Goal: Transaction & Acquisition: Obtain resource

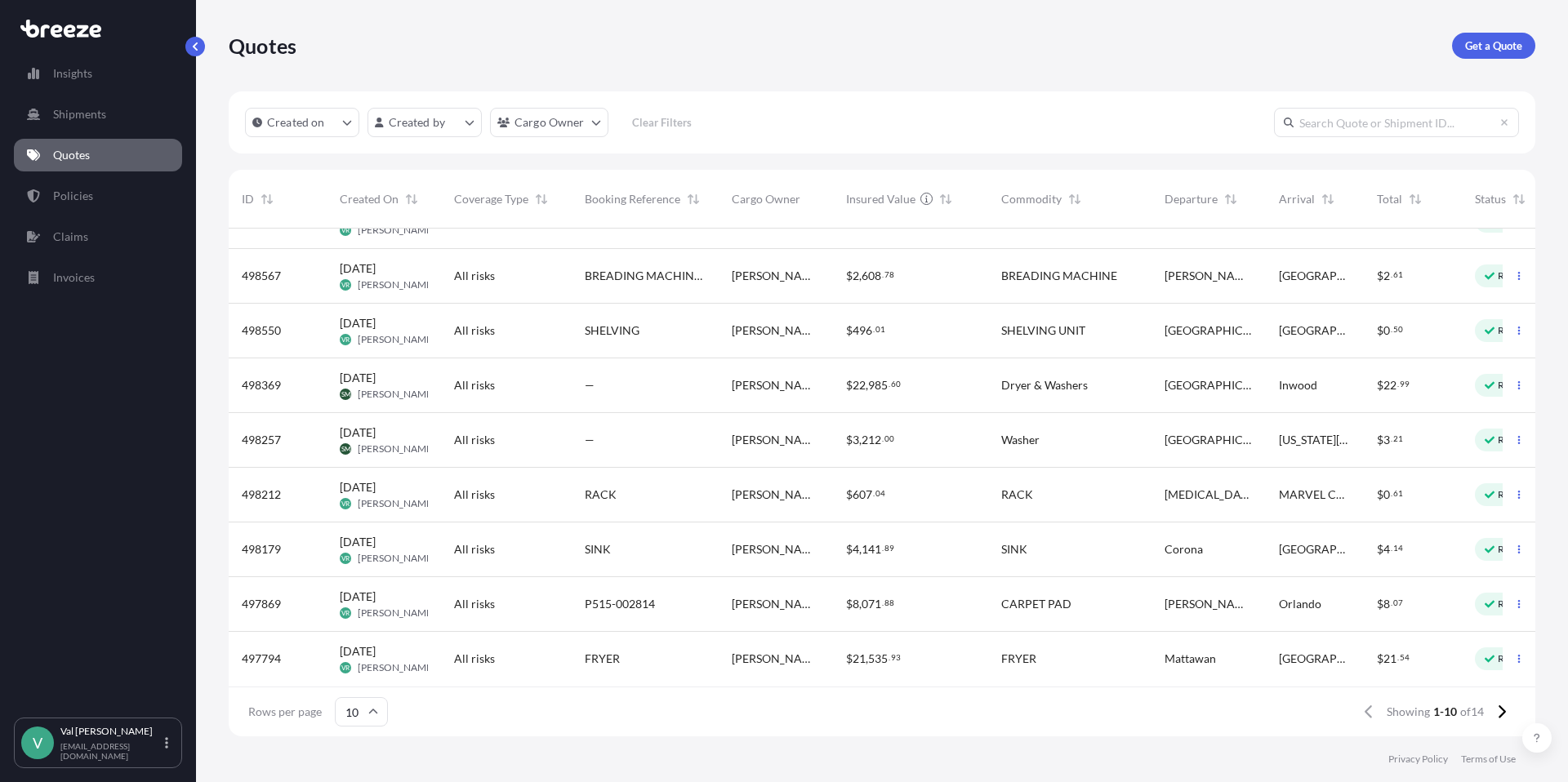
scroll to position [101, 0]
click at [1499, 709] on icon at bounding box center [1501, 712] width 9 height 15
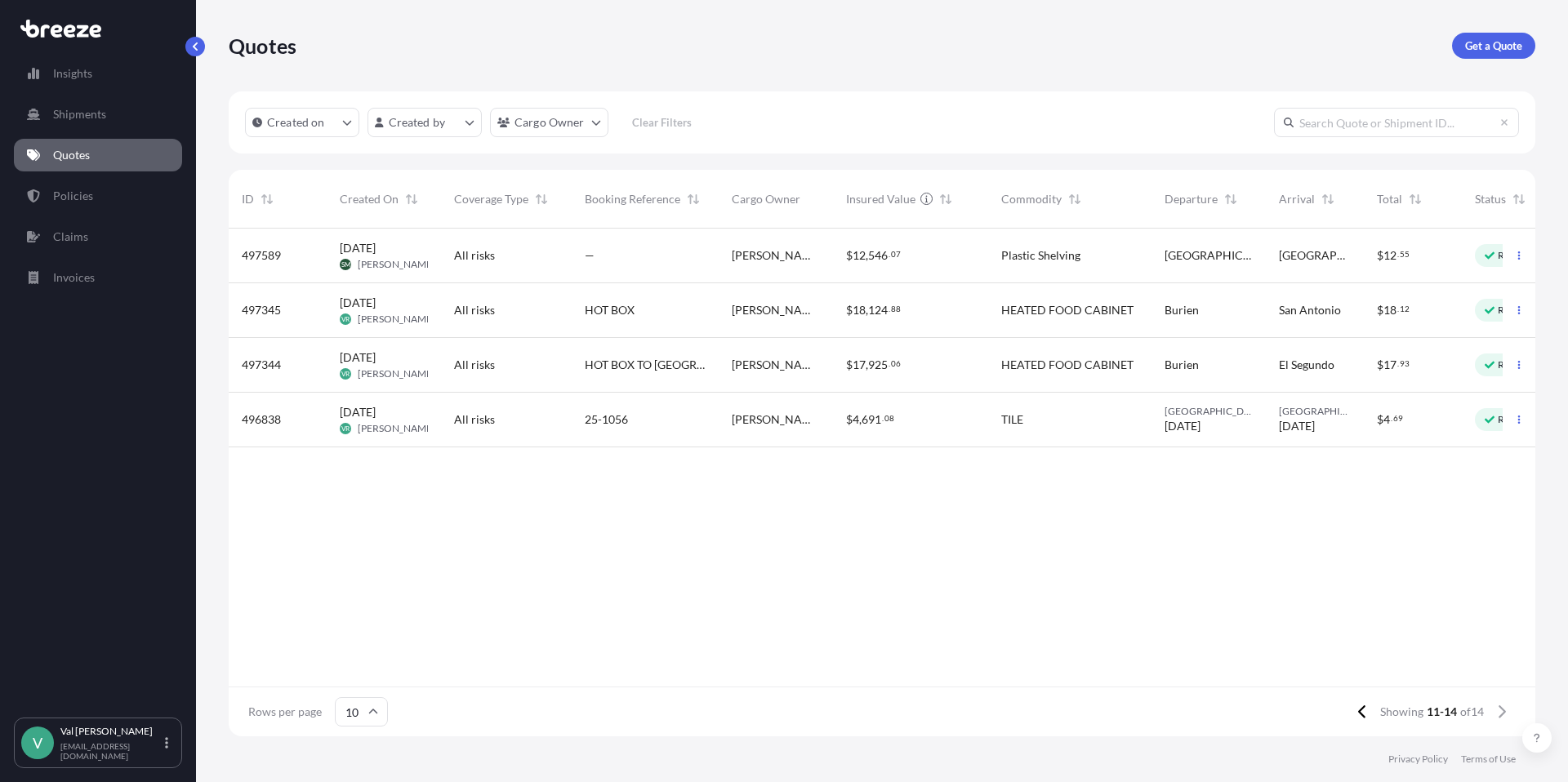
click at [1344, 123] on input "text" at bounding box center [1396, 122] width 245 height 29
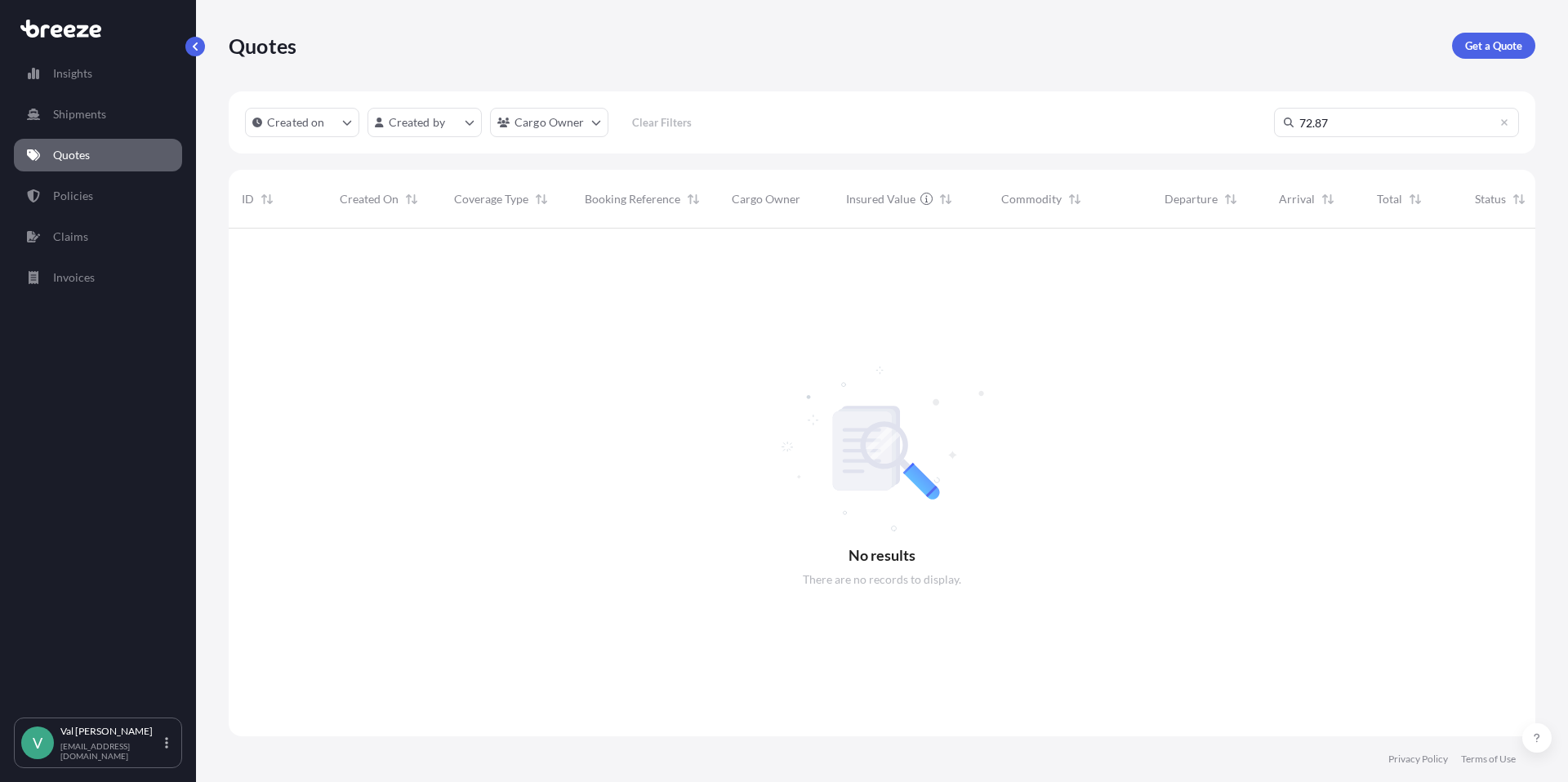
scroll to position [554, 1294]
drag, startPoint x: 1335, startPoint y: 122, endPoint x: 1253, endPoint y: 114, distance: 82.4
click at [1253, 114] on div "Created on Created by Cargo Owner Clear Filters 72.87" at bounding box center [881, 122] width 1306 height 62
drag, startPoint x: 1349, startPoint y: 126, endPoint x: 1285, endPoint y: 113, distance: 65.3
click at [1285, 113] on input "53716" at bounding box center [1396, 122] width 245 height 29
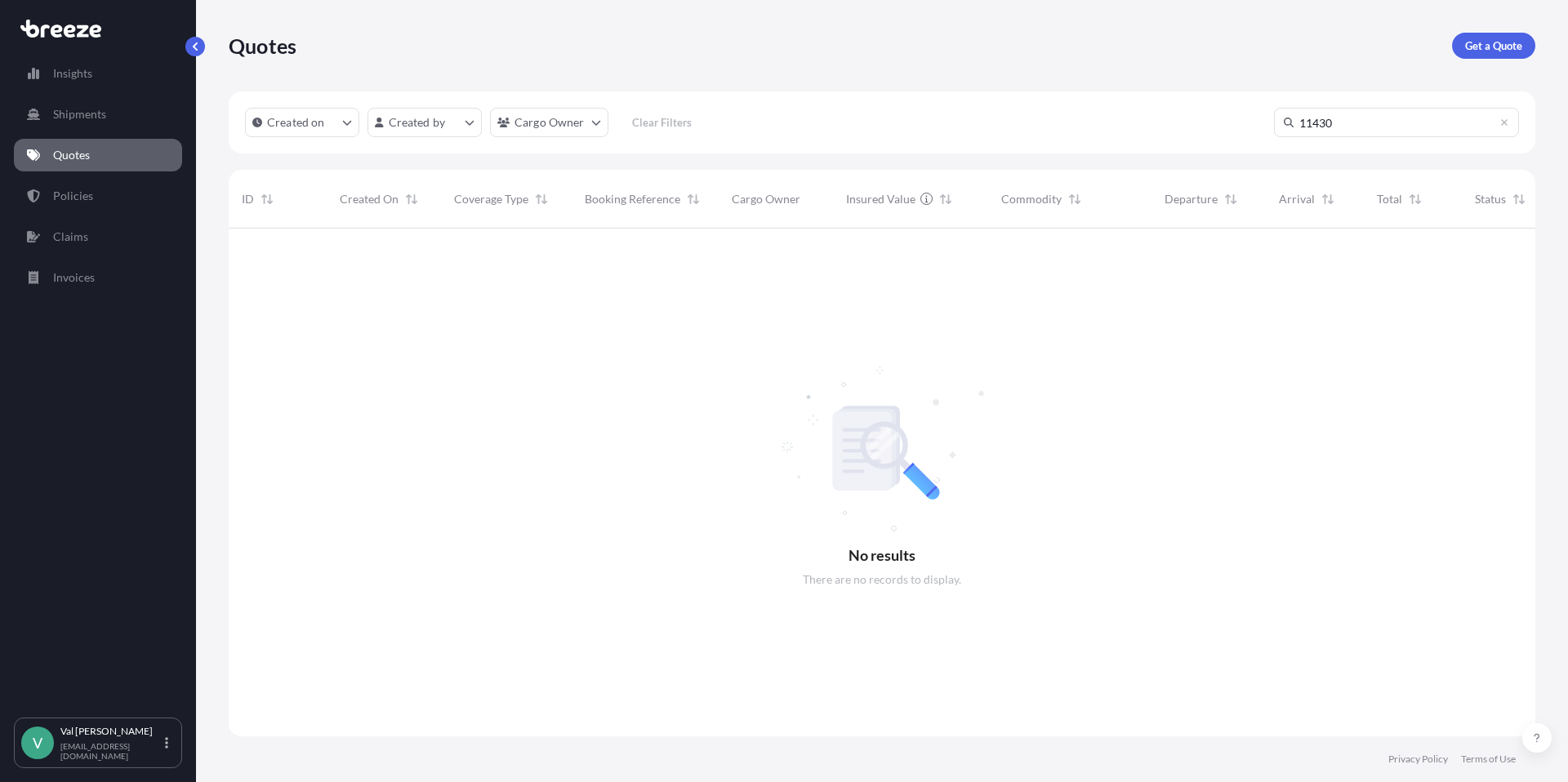
type input "11430"
click at [80, 194] on p "Policies" at bounding box center [73, 195] width 40 height 16
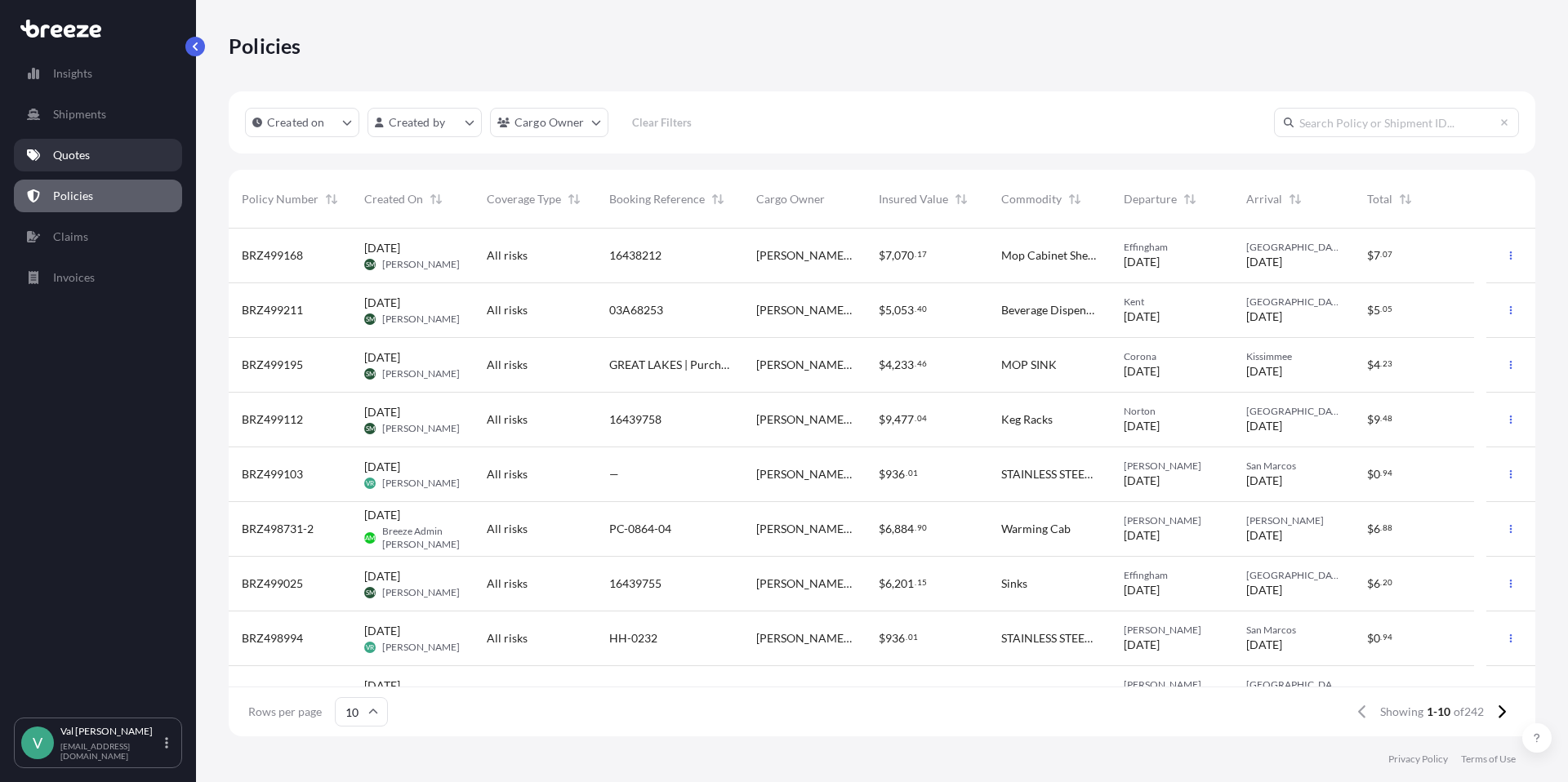
click at [72, 152] on p "Quotes" at bounding box center [71, 155] width 37 height 16
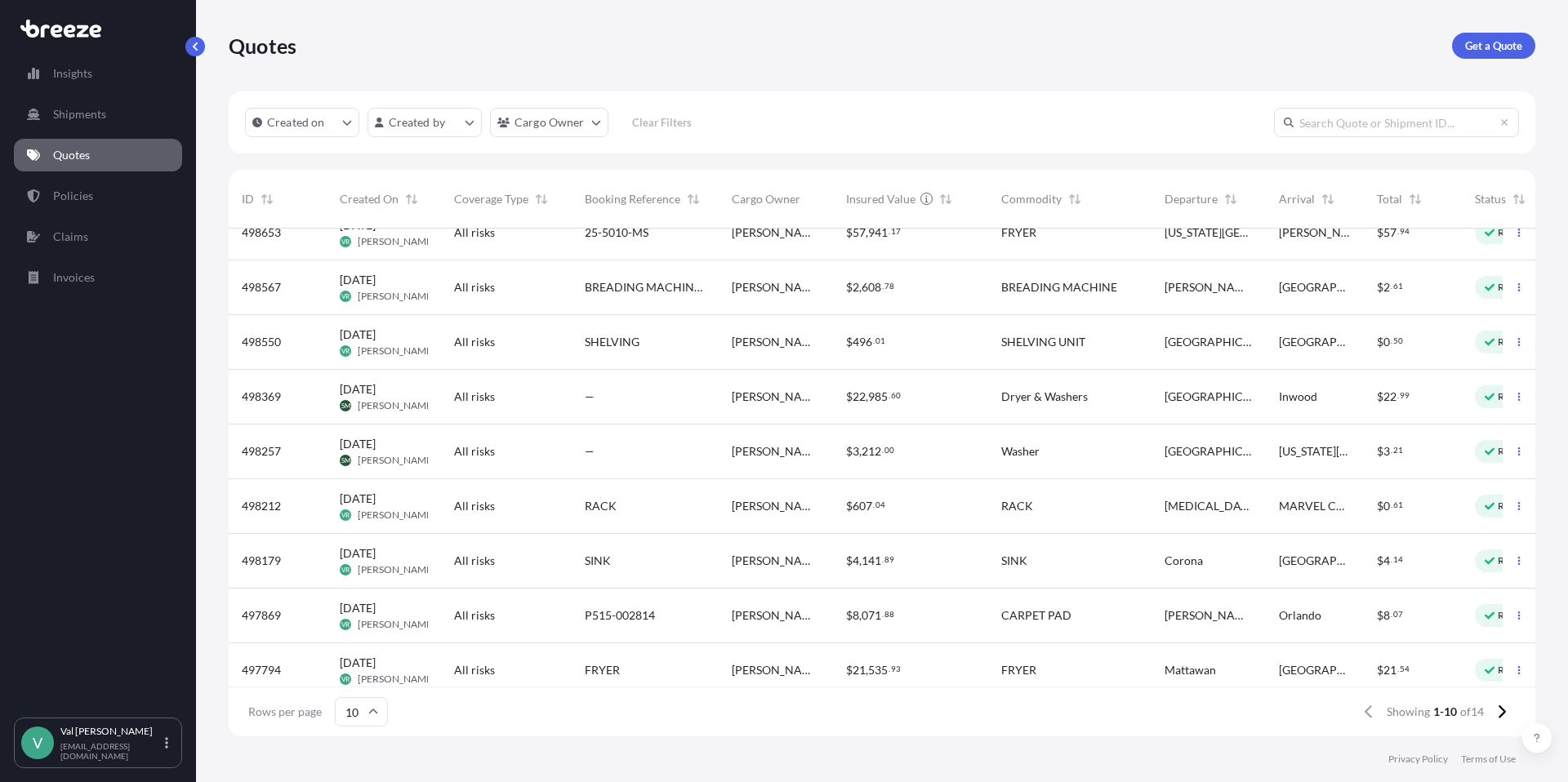
scroll to position [101, 0]
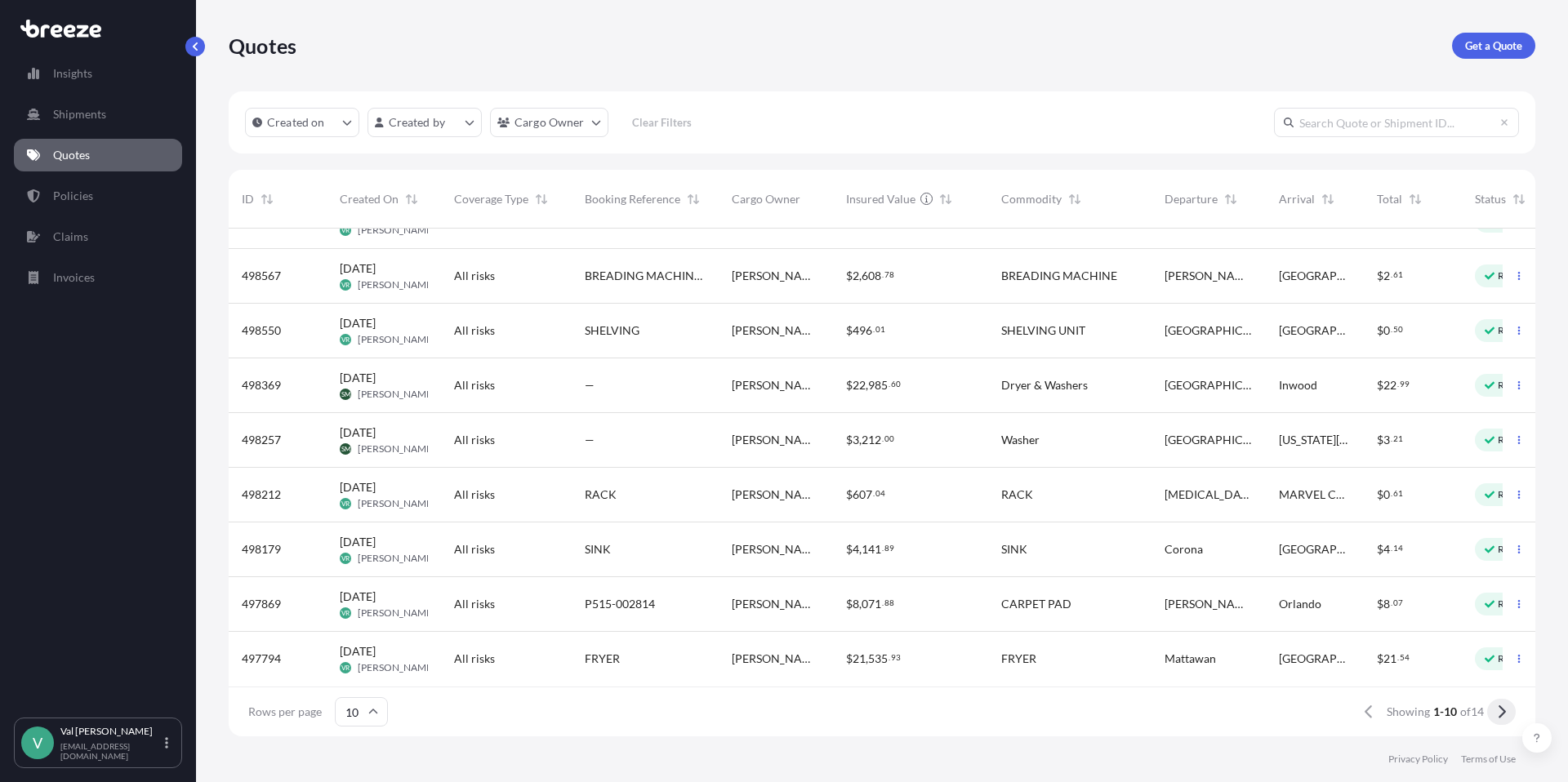
click at [1500, 710] on icon at bounding box center [1502, 712] width 8 height 13
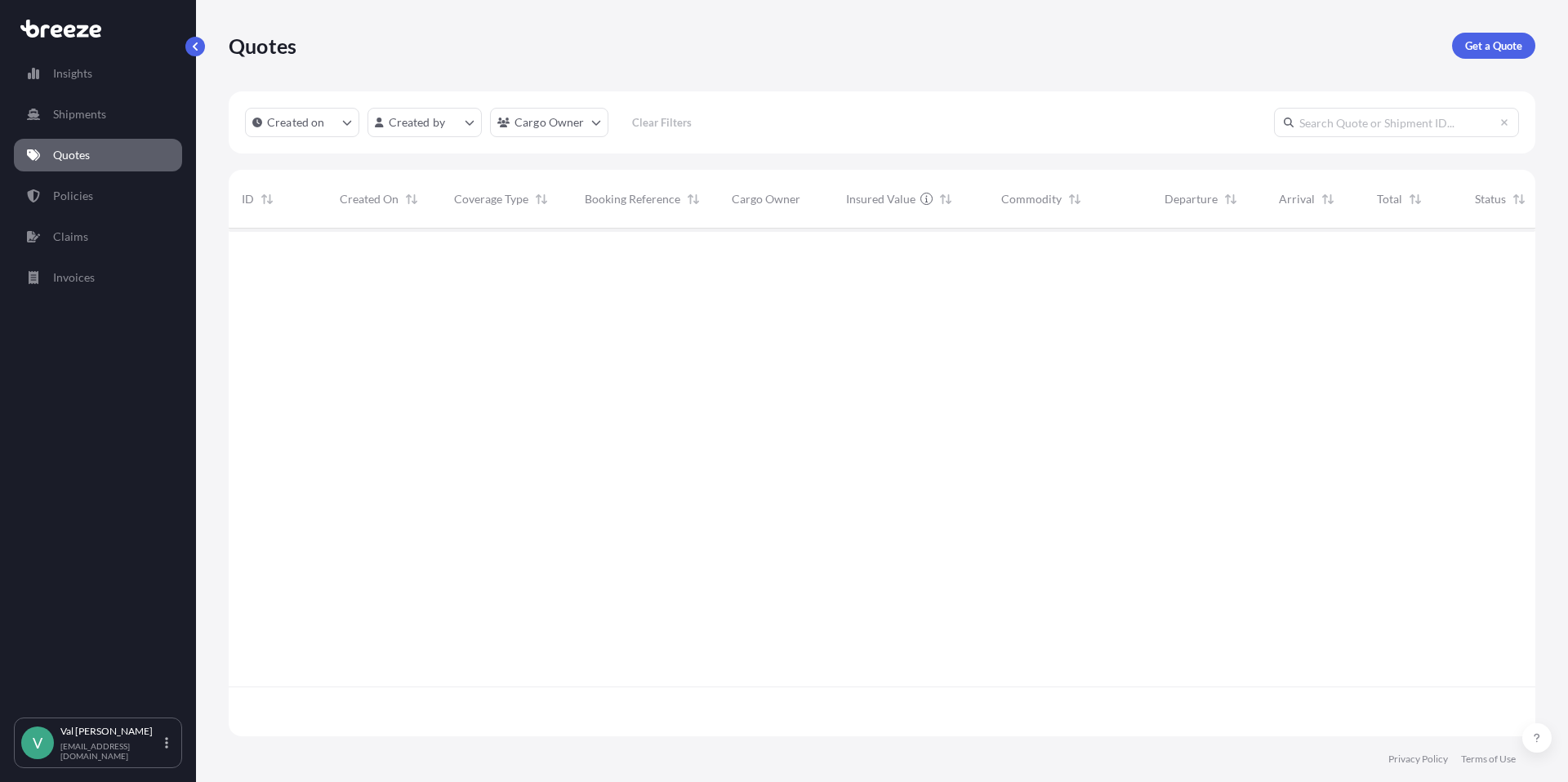
scroll to position [0, 0]
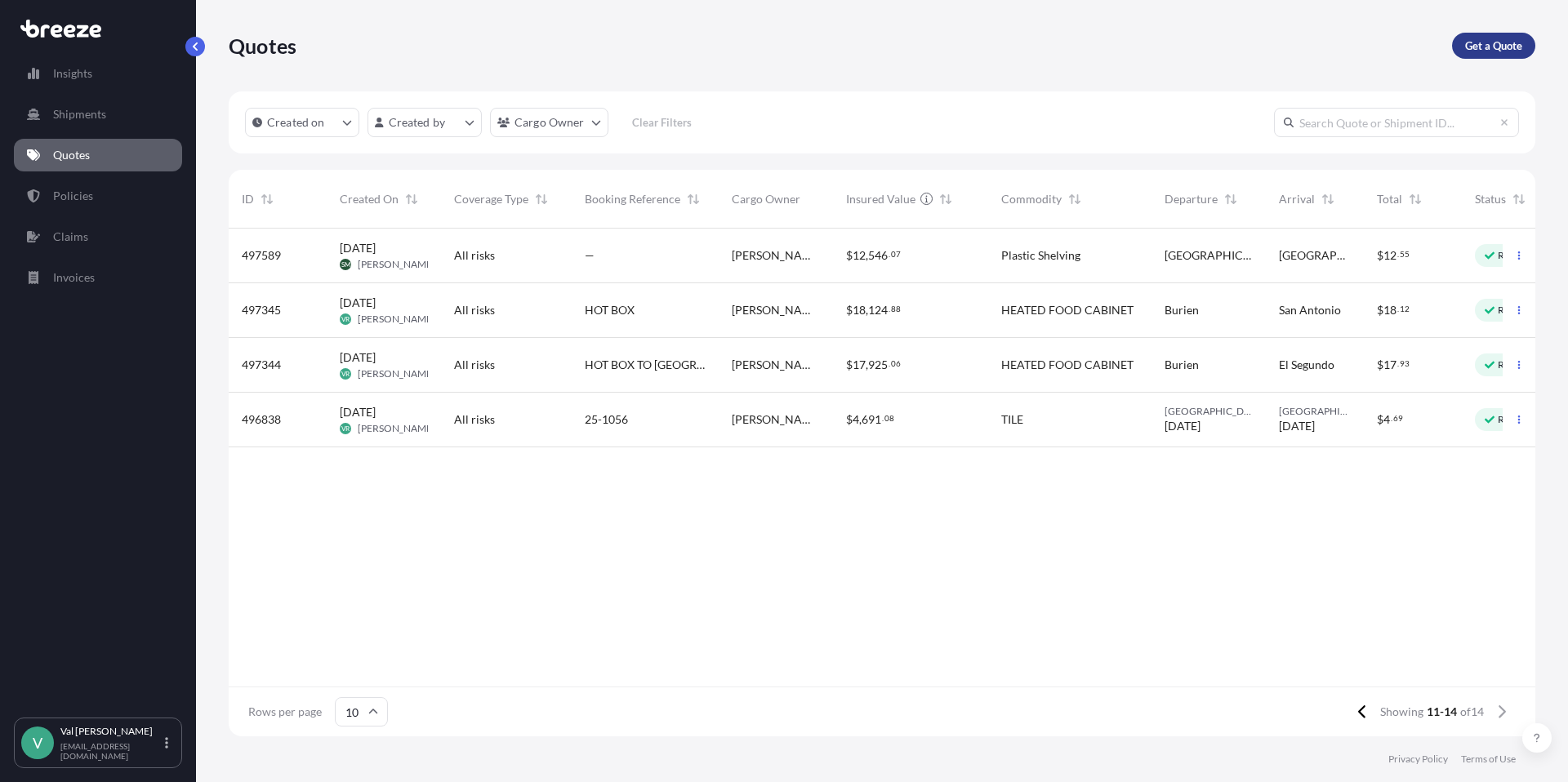
click at [1492, 49] on p "Get a Quote" at bounding box center [1493, 45] width 57 height 16
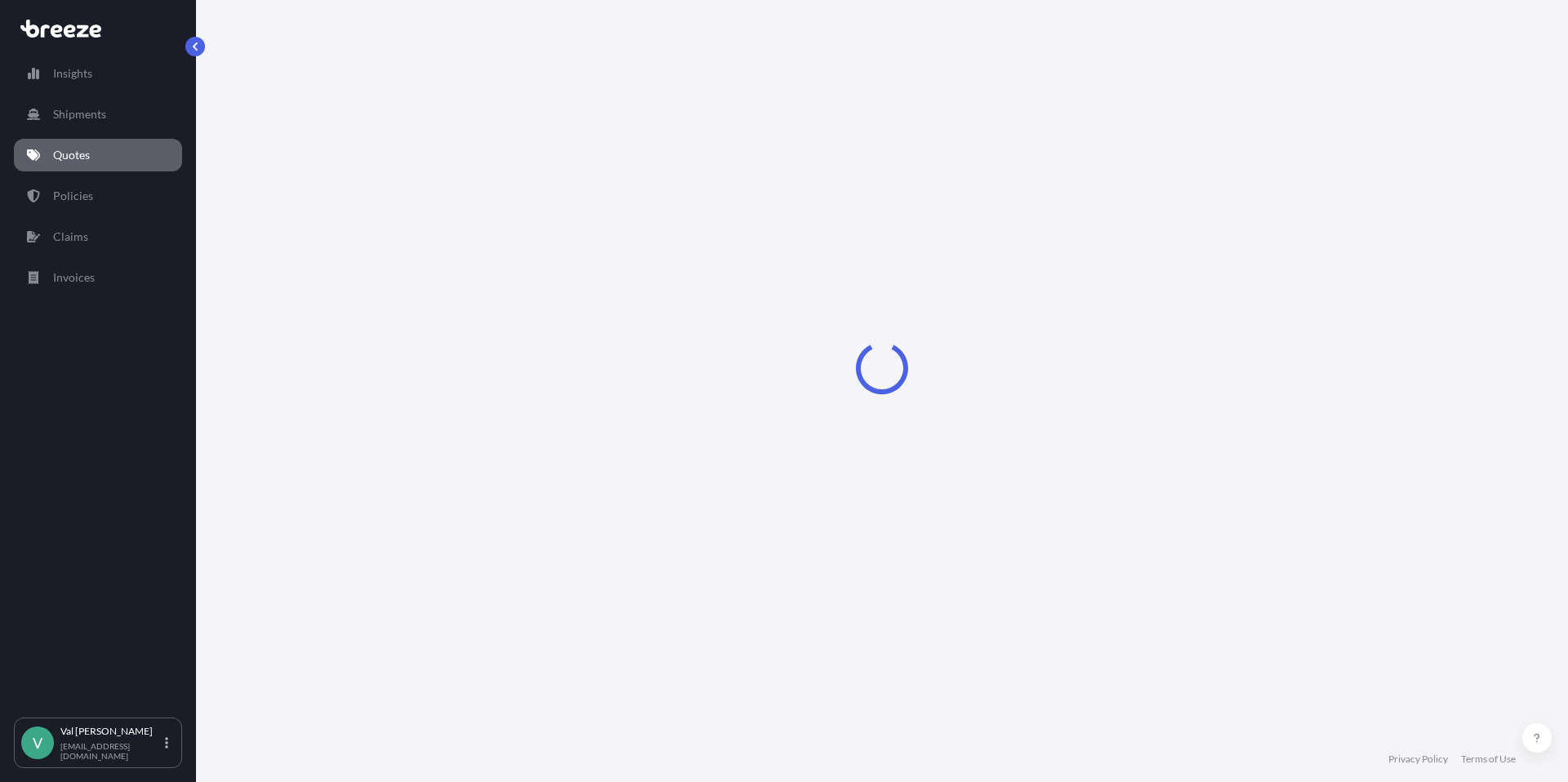
select select "Sea"
select select "1"
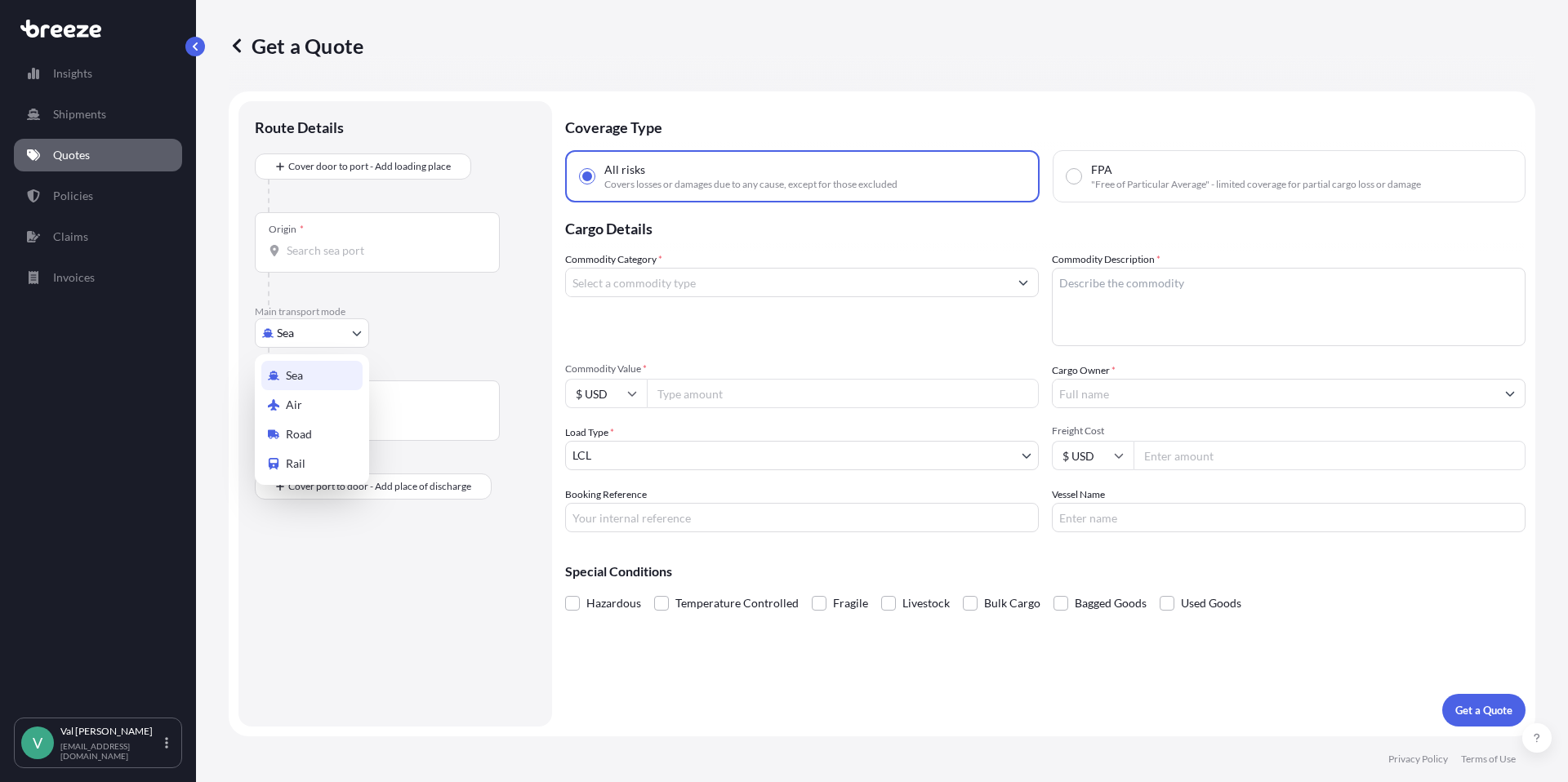
click at [323, 335] on body "Insights Shipments Quotes Policies Claims Invoices V [PERSON_NAME] [PERSON_NAME…" at bounding box center [784, 391] width 1568 height 782
click at [323, 429] on div "Road" at bounding box center [312, 434] width 101 height 29
select select "Road"
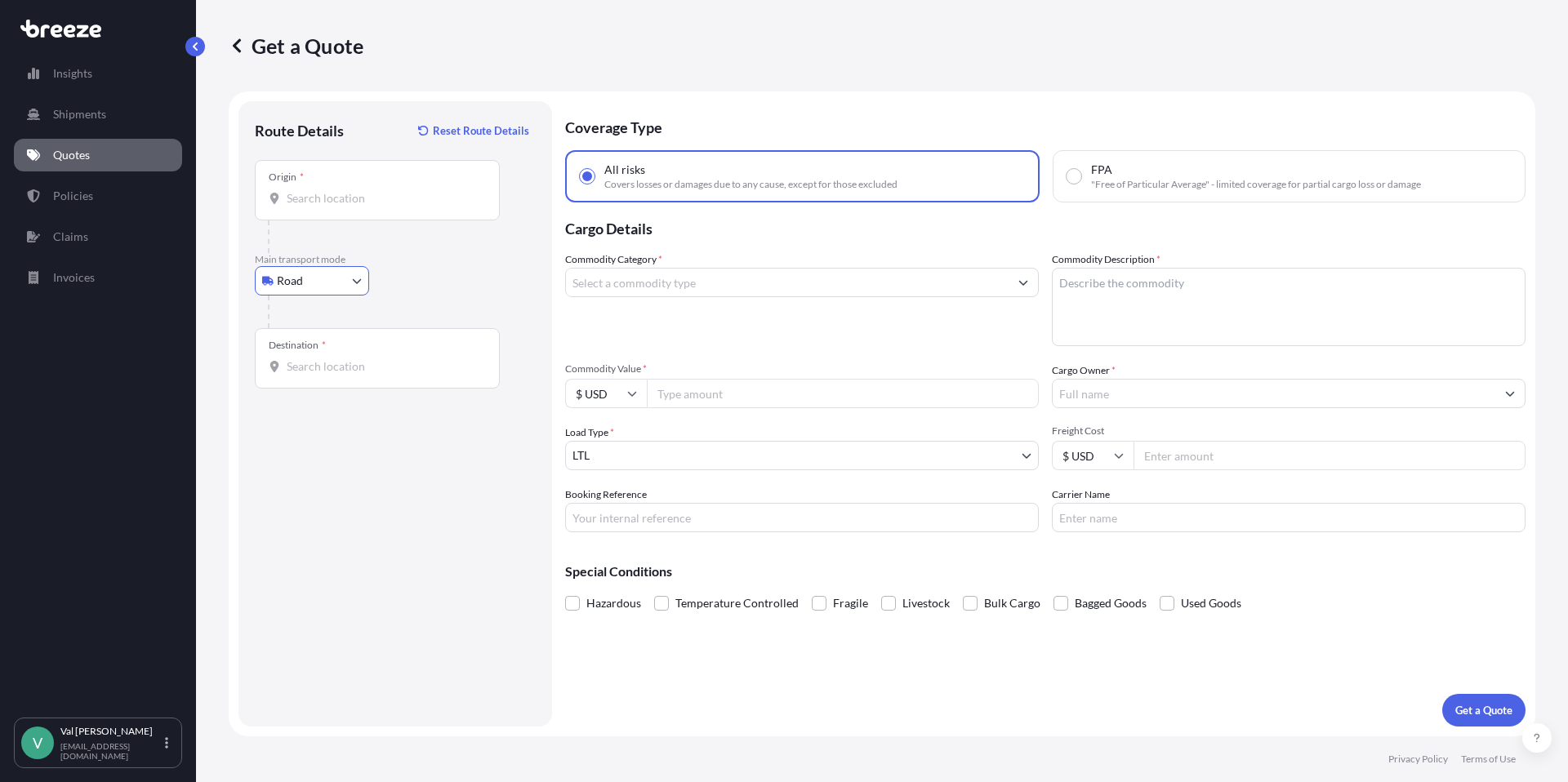
click at [353, 204] on input "Origin *" at bounding box center [382, 198] width 192 height 16
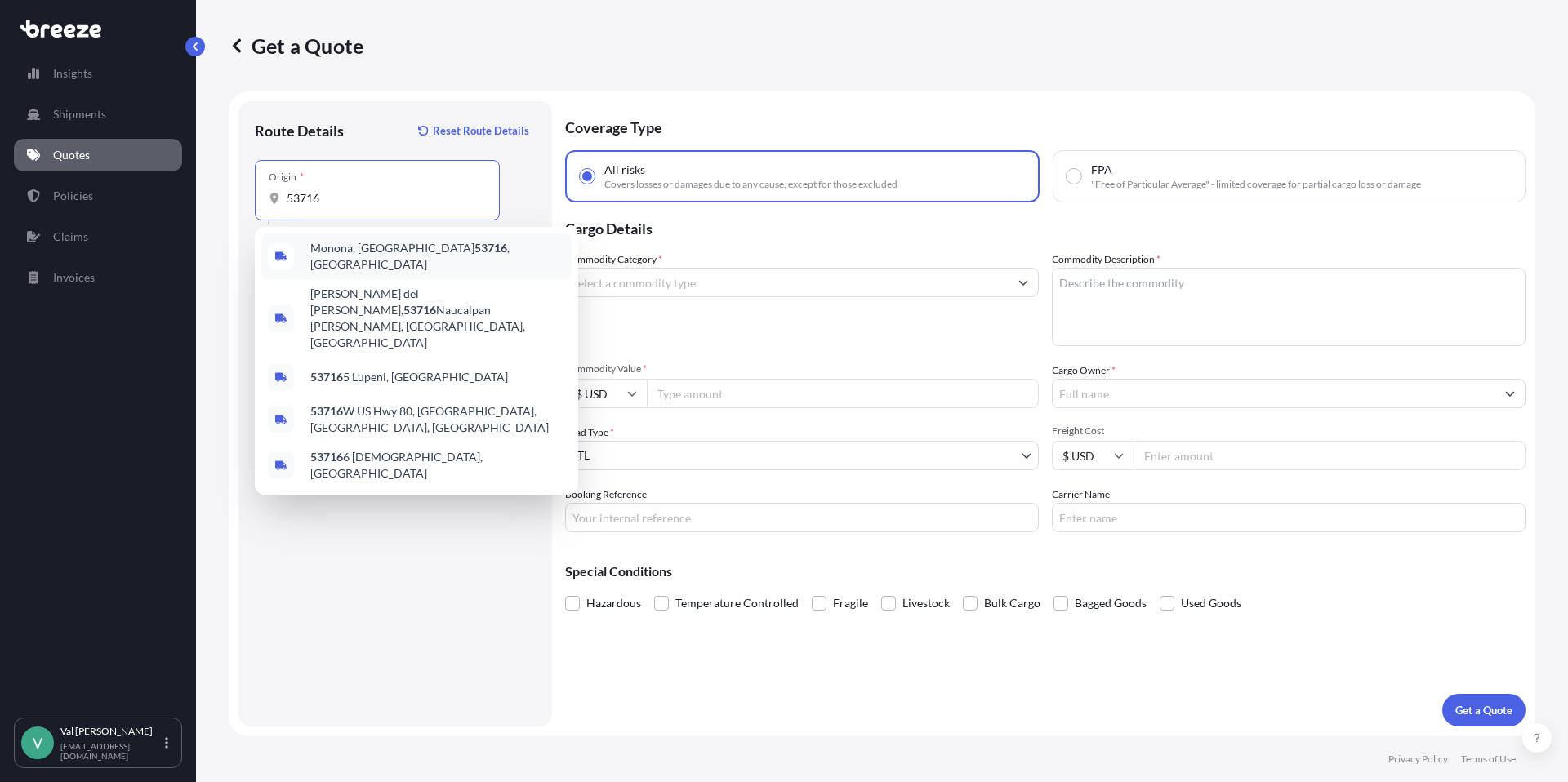
drag, startPoint x: 330, startPoint y: 195, endPoint x: 262, endPoint y: 186, distance: 68.6
click at [262, 186] on div "Origin * 53716" at bounding box center [377, 190] width 245 height 60
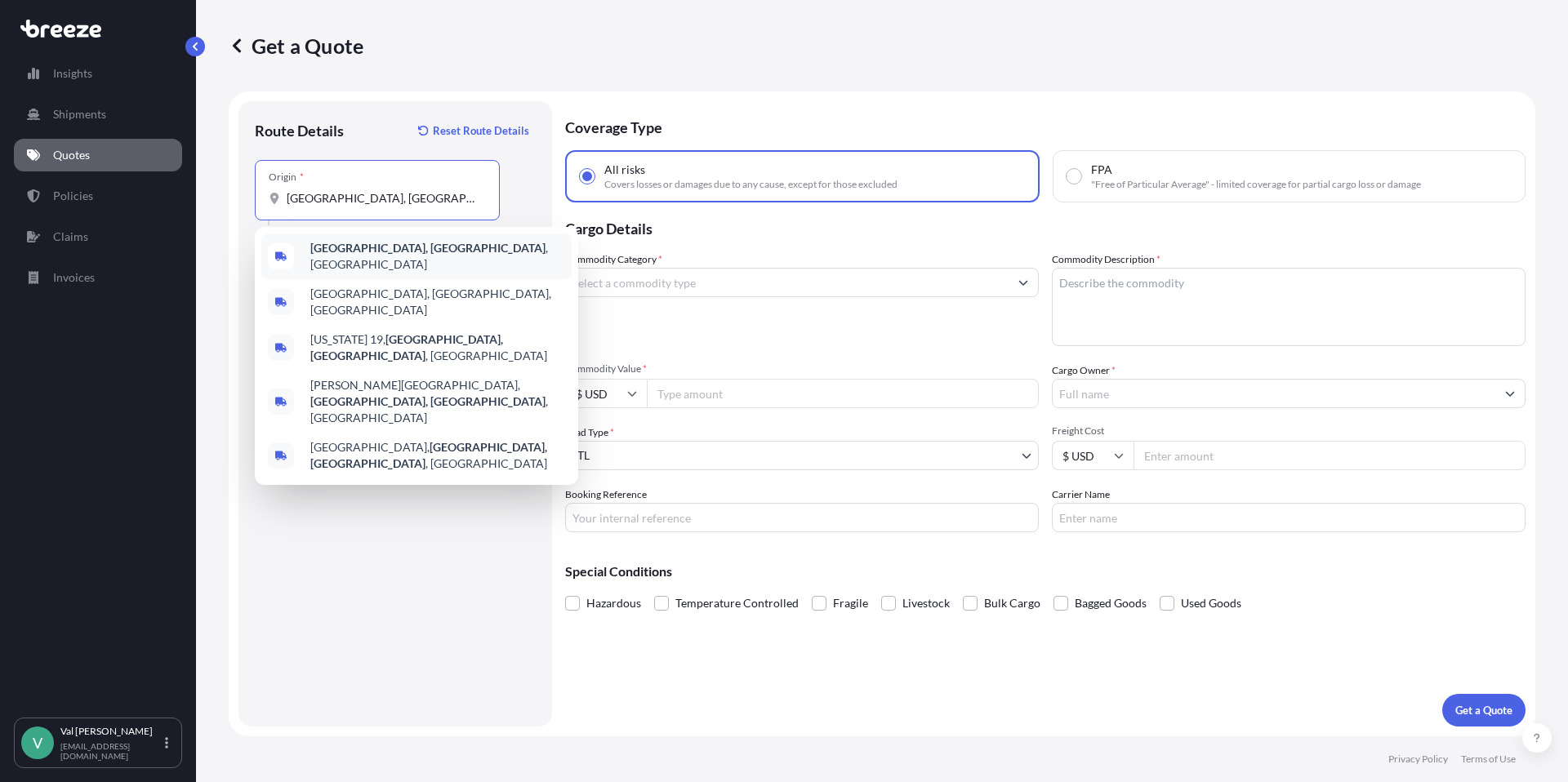
click at [360, 253] on b "[GEOGRAPHIC_DATA], [GEOGRAPHIC_DATA]" at bounding box center [427, 248] width 235 height 14
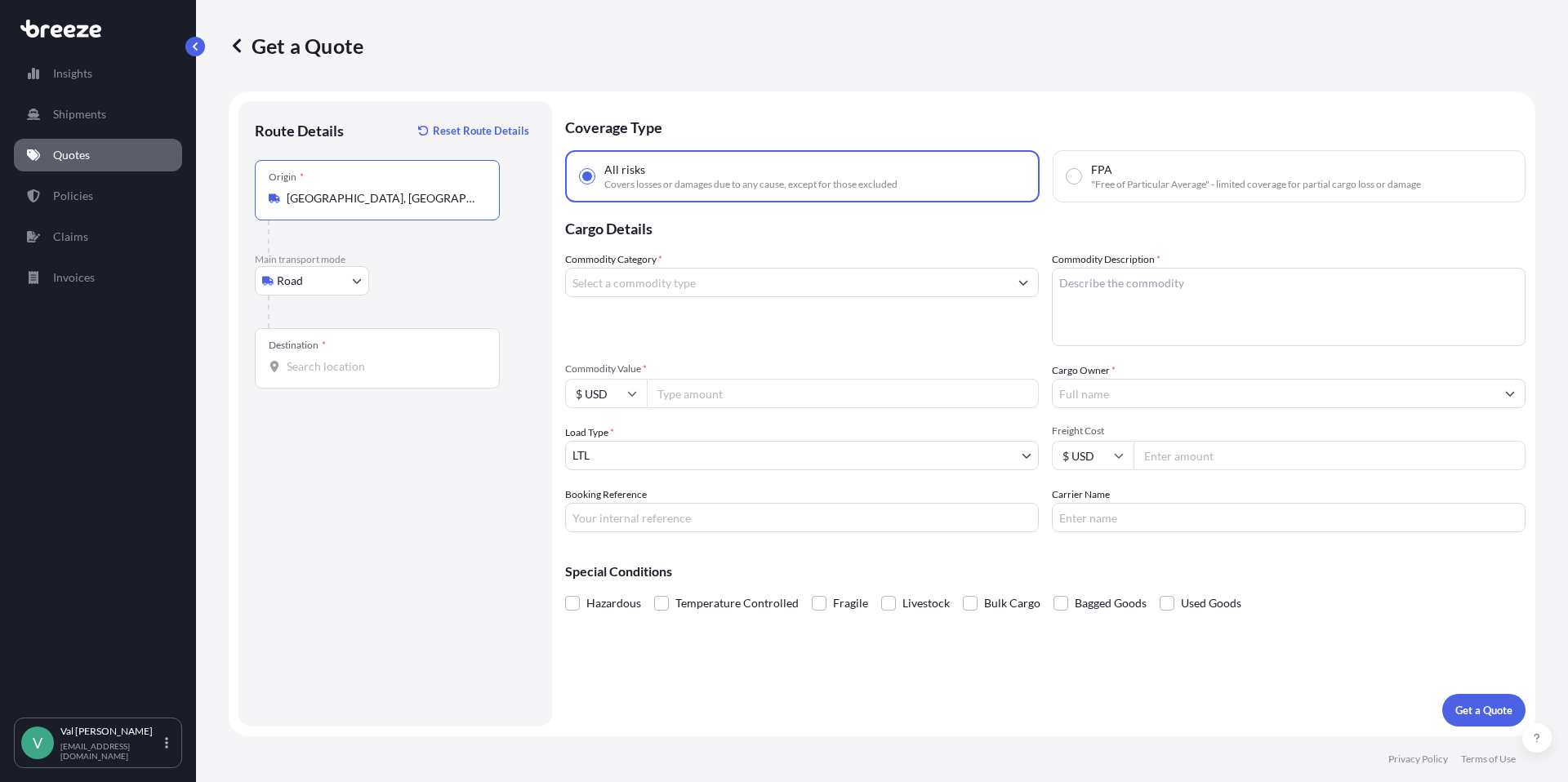
type input "[GEOGRAPHIC_DATA], [GEOGRAPHIC_DATA], [GEOGRAPHIC_DATA]"
click at [344, 366] on input "Destination *" at bounding box center [382, 366] width 192 height 16
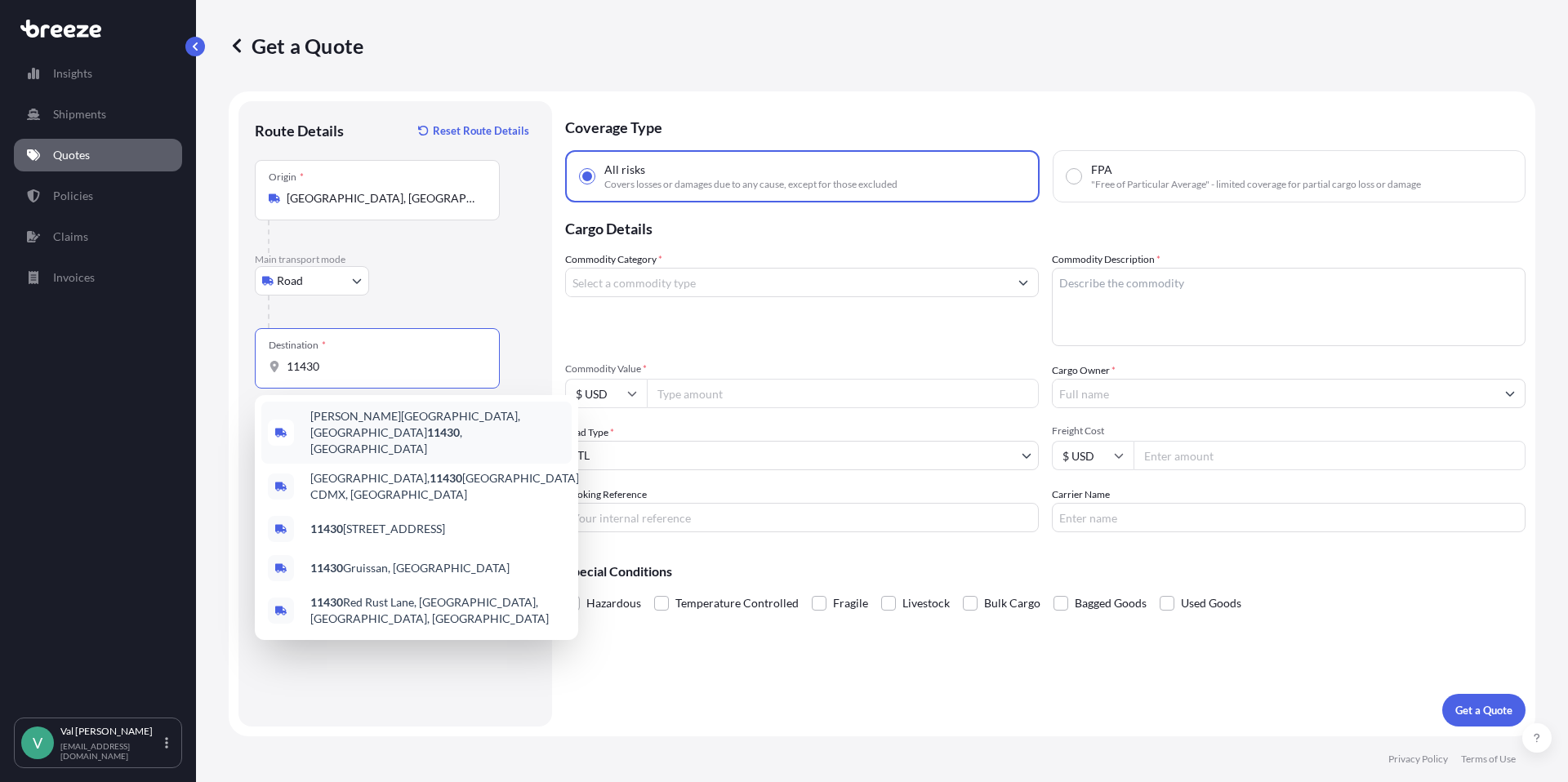
click at [367, 418] on span "[PERSON_NAME][GEOGRAPHIC_DATA] , [GEOGRAPHIC_DATA]" at bounding box center [437, 433] width 254 height 49
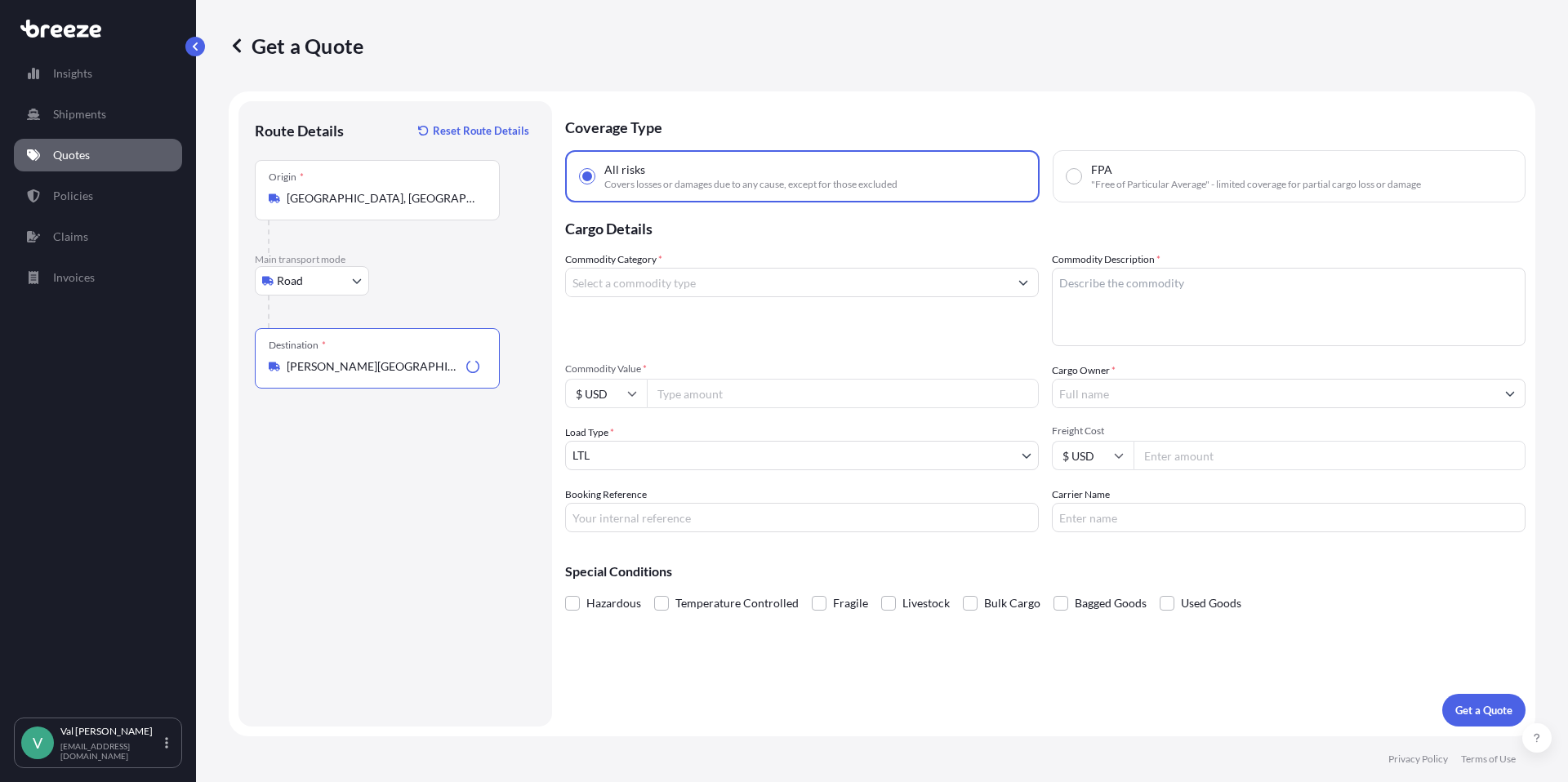
type input "[PERSON_NAME][GEOGRAPHIC_DATA], [GEOGRAPHIC_DATA]"
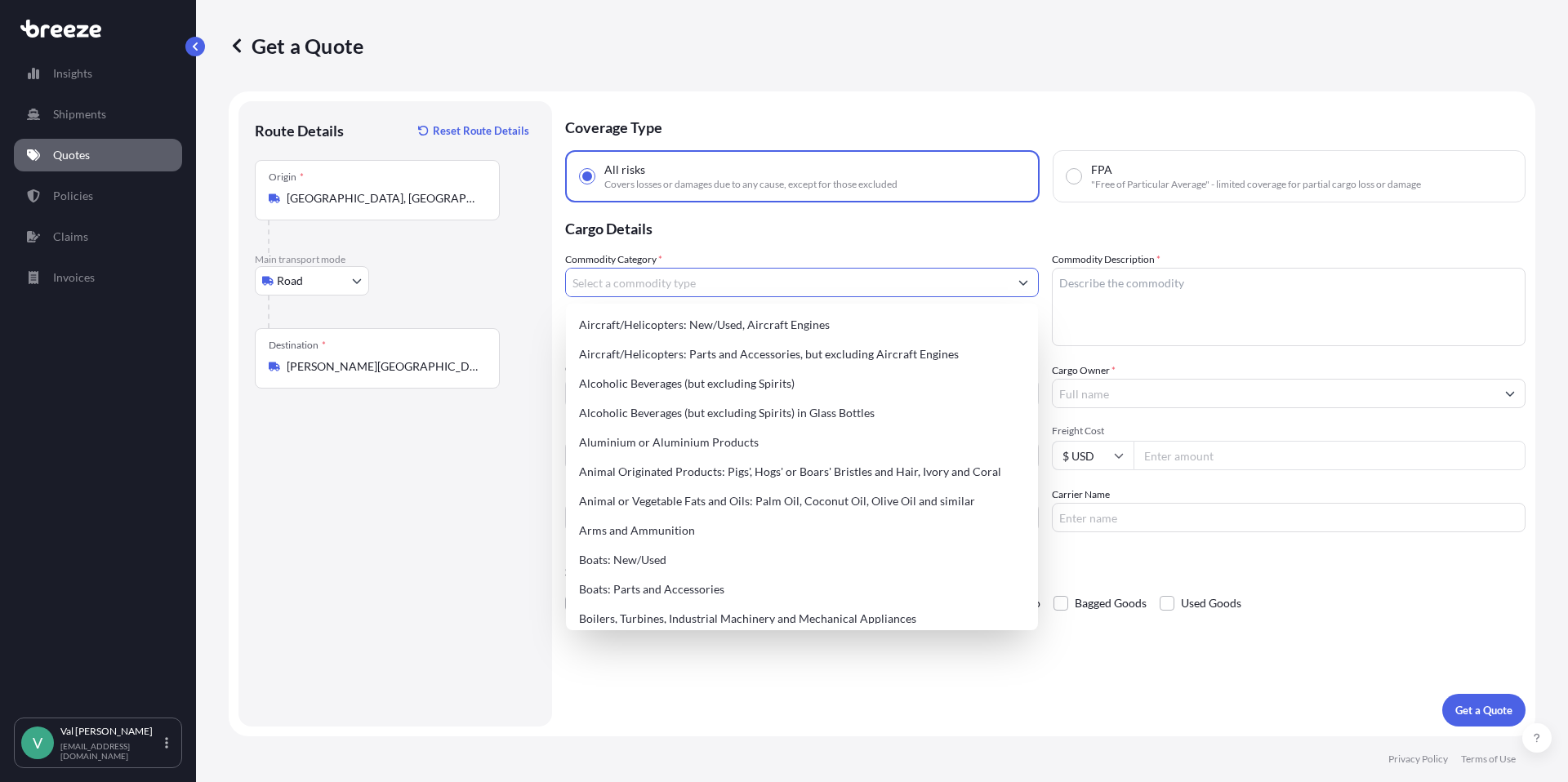
click at [647, 285] on input "Commodity Category *" at bounding box center [787, 282] width 442 height 29
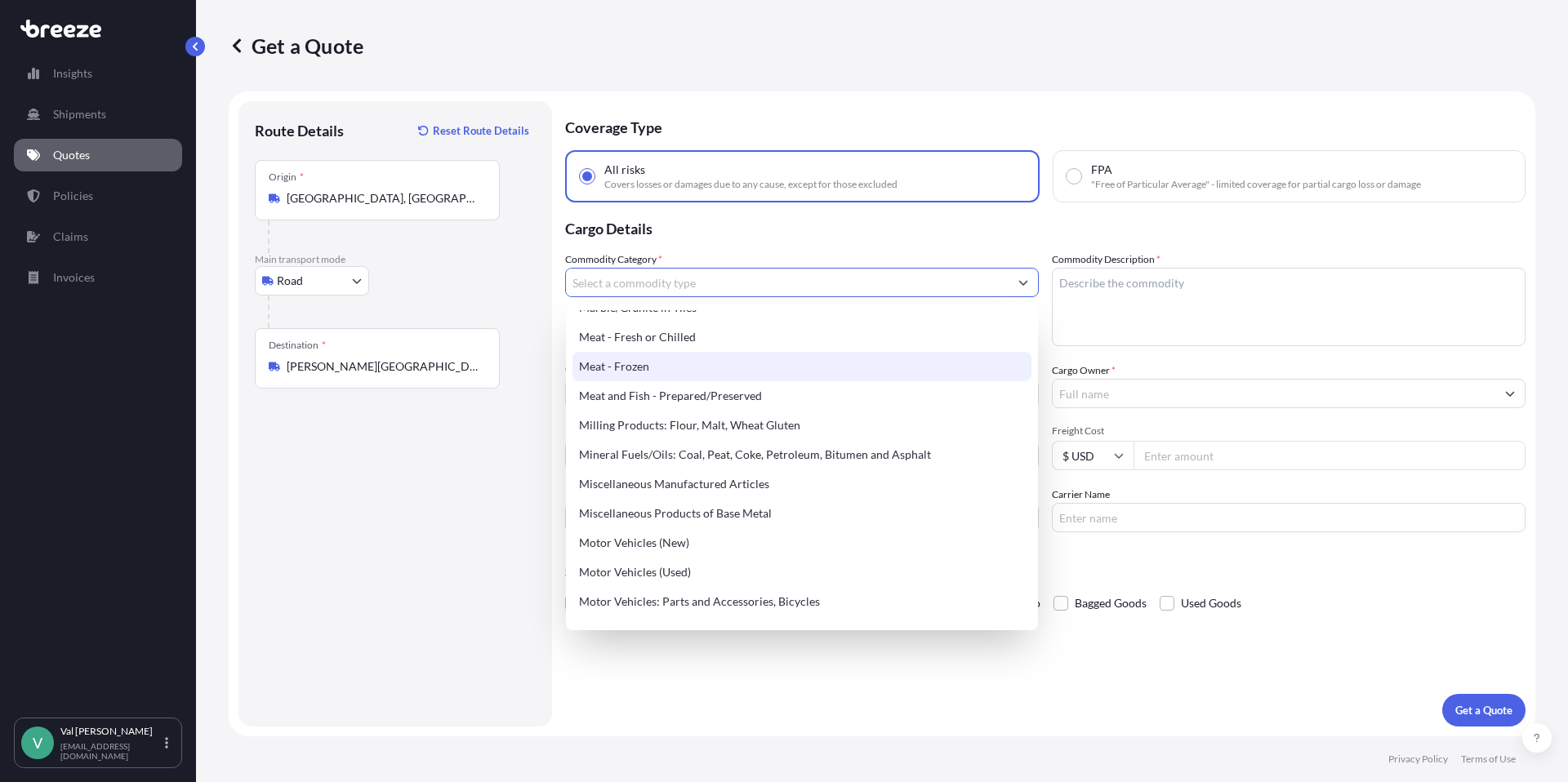
scroll to position [2198, 0]
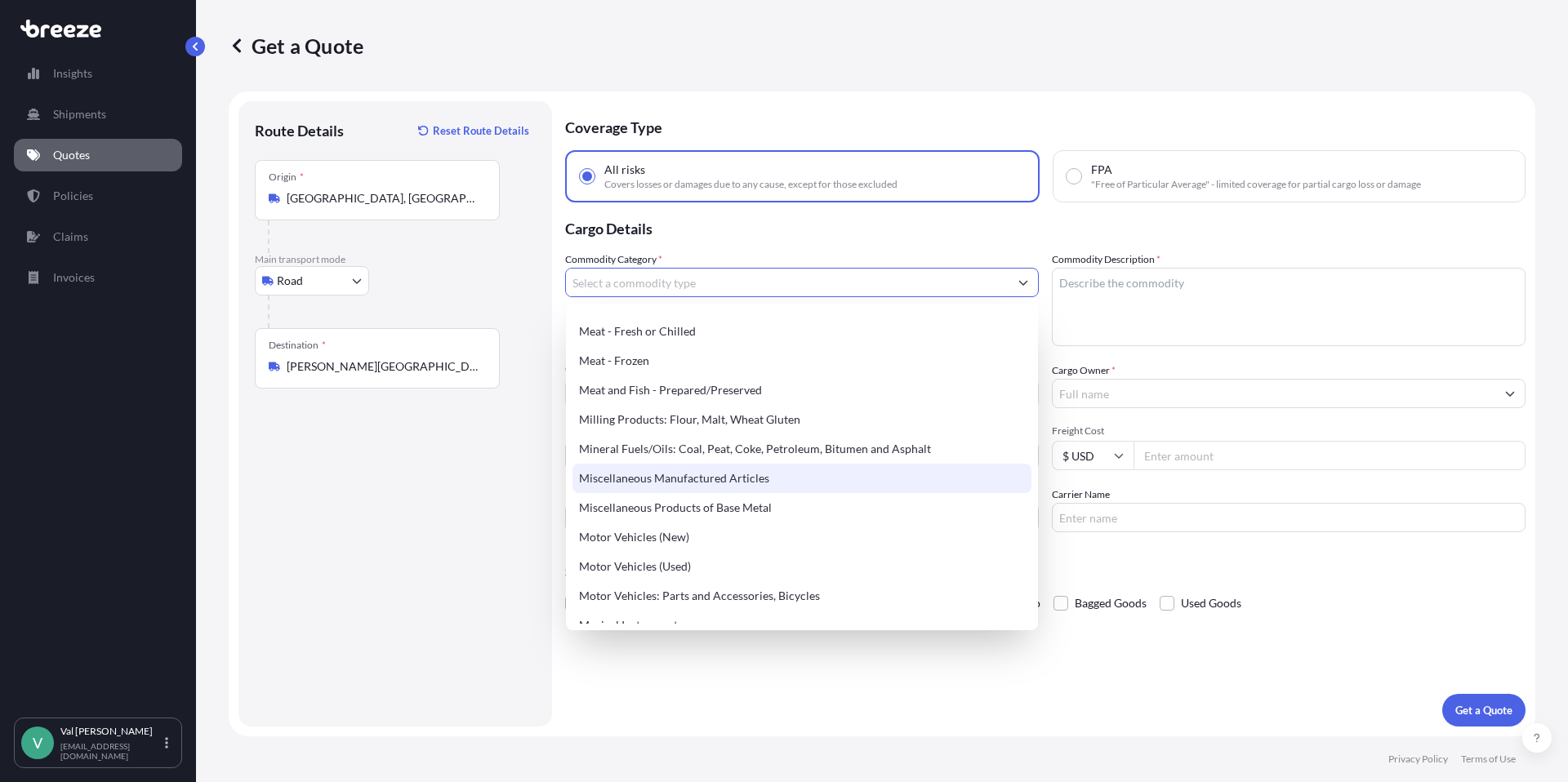
click at [746, 479] on div "Miscellaneous Manufactured Articles" at bounding box center [802, 478] width 459 height 29
type input "Miscellaneous Manufactured Articles"
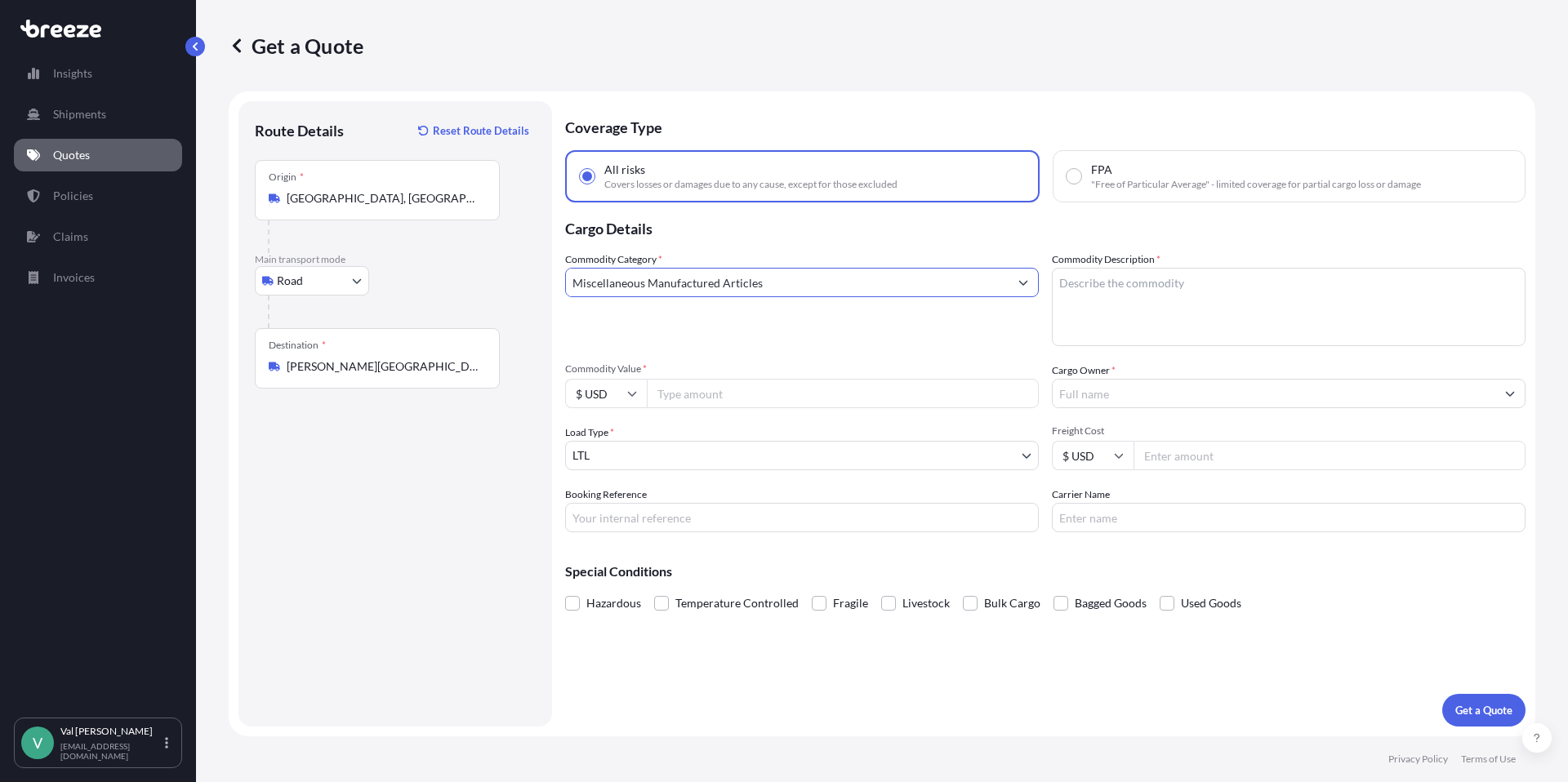
click at [683, 515] on input "Booking Reference" at bounding box center [802, 517] width 473 height 29
type input "MERA SMALLWARES"
click at [1160, 296] on textarea "Commodity Description *" at bounding box center [1288, 306] width 473 height 78
drag, startPoint x: 1317, startPoint y: 279, endPoint x: 1036, endPoint y: 242, distance: 283.4
click at [1035, 266] on div "Commodity Category * Miscellaneous Manufactured Articles Commodity Description …" at bounding box center [1045, 391] width 961 height 281
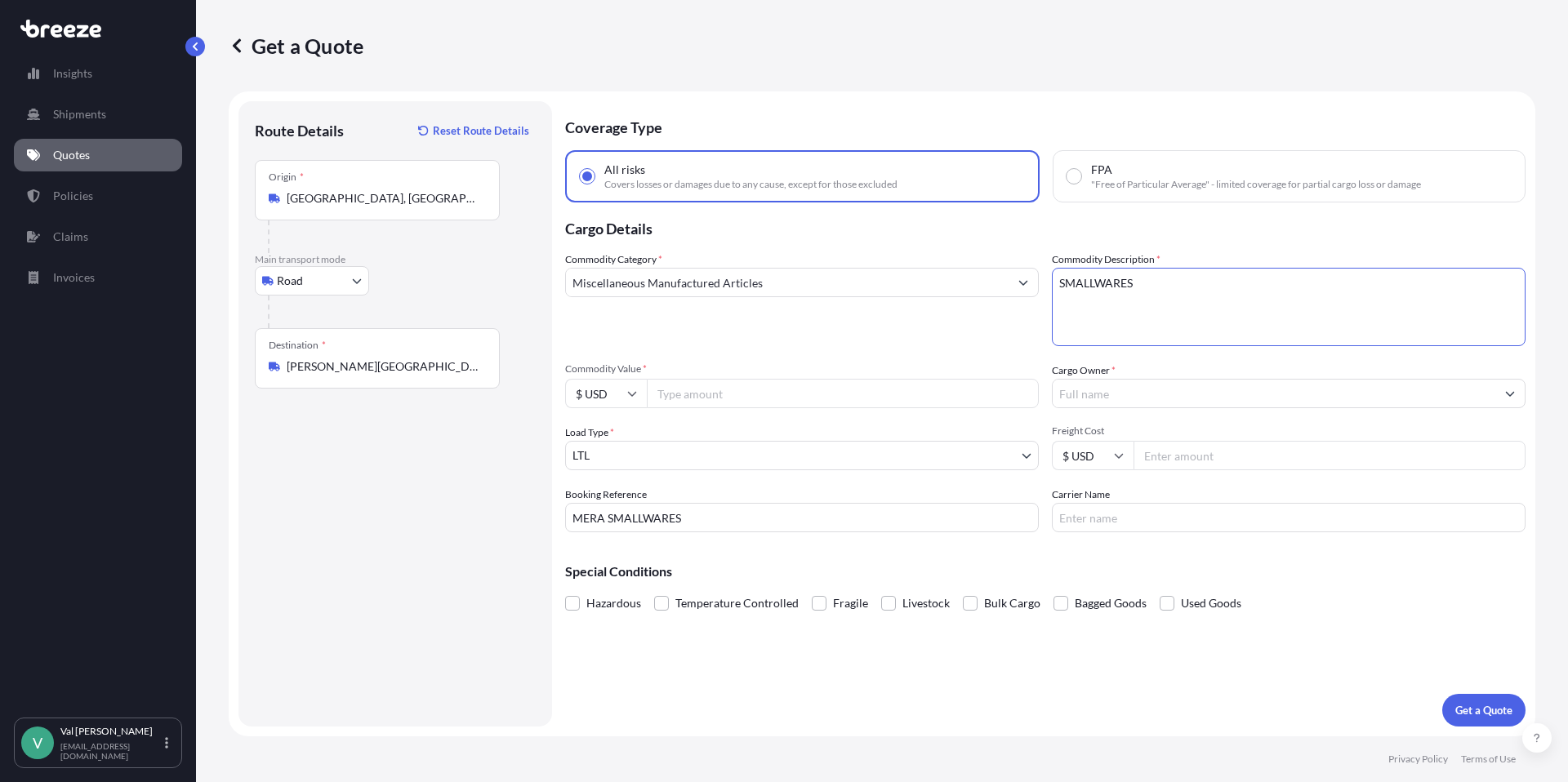
type textarea "SMALLWARES"
click at [1137, 397] on input "Cargo Owner *" at bounding box center [1273, 393] width 442 height 29
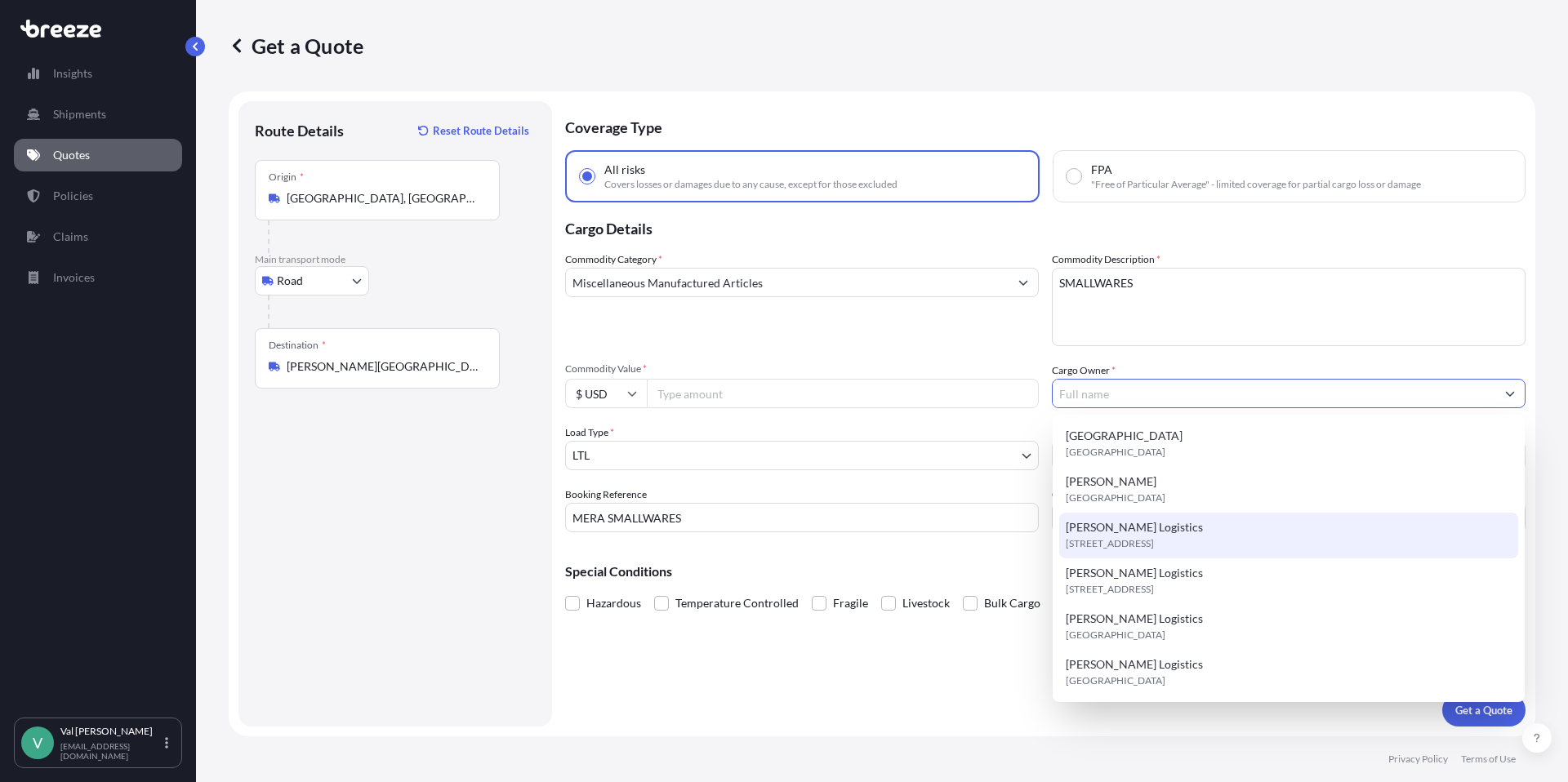
click at [1122, 530] on span "[PERSON_NAME] Logistics" at bounding box center [1134, 527] width 137 height 16
type input "[PERSON_NAME] Logistics"
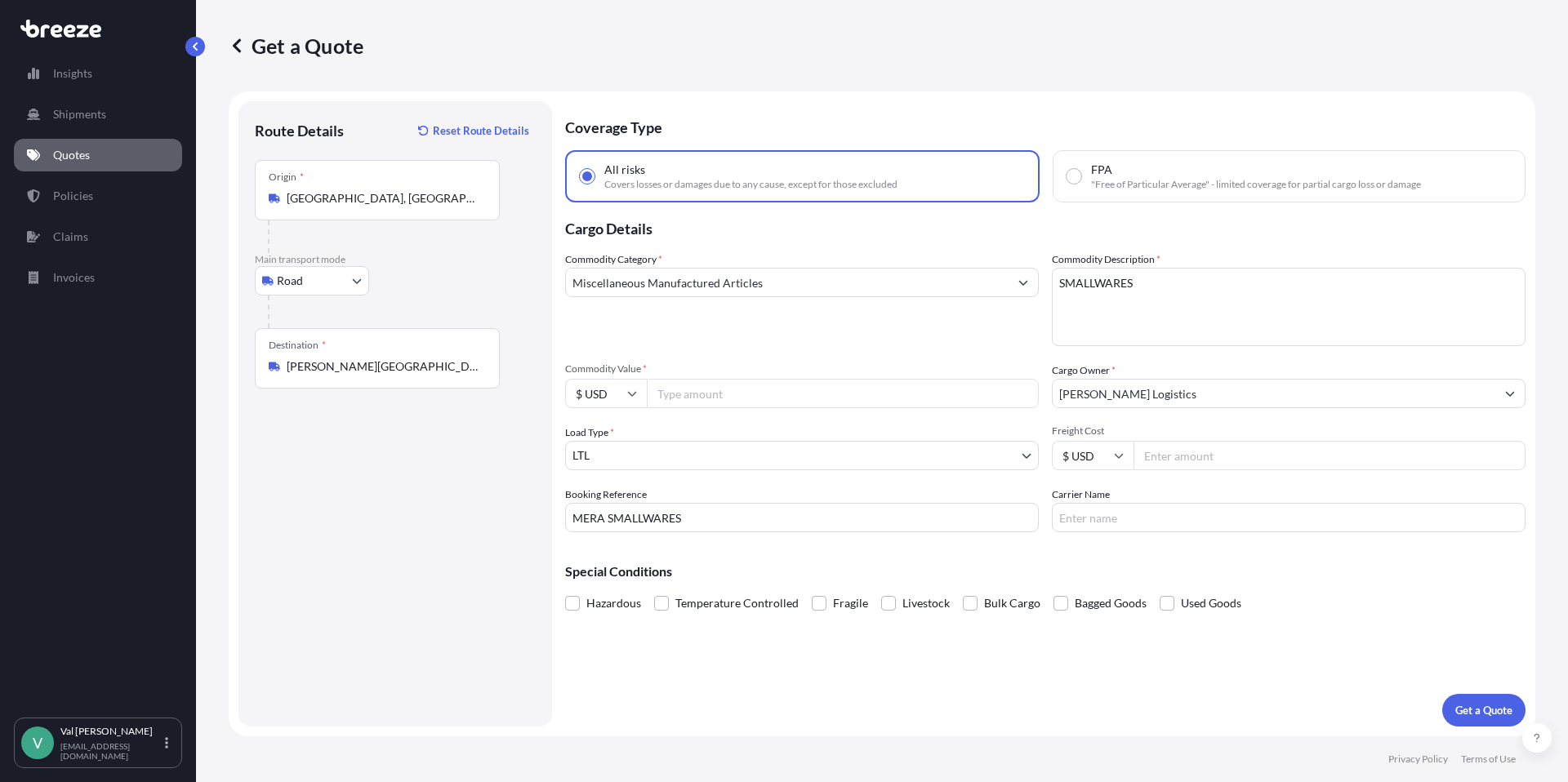
click at [1215, 452] on input "Freight Cost" at bounding box center [1329, 455] width 392 height 29
drag, startPoint x: 1175, startPoint y: 454, endPoint x: 1055, endPoint y: 437, distance: 121.2
click at [1057, 438] on div "Freight Cost $ USD 6000" at bounding box center [1288, 447] width 473 height 46
type input "6000"
click at [684, 388] on input "Commodity Value *" at bounding box center [842, 393] width 392 height 29
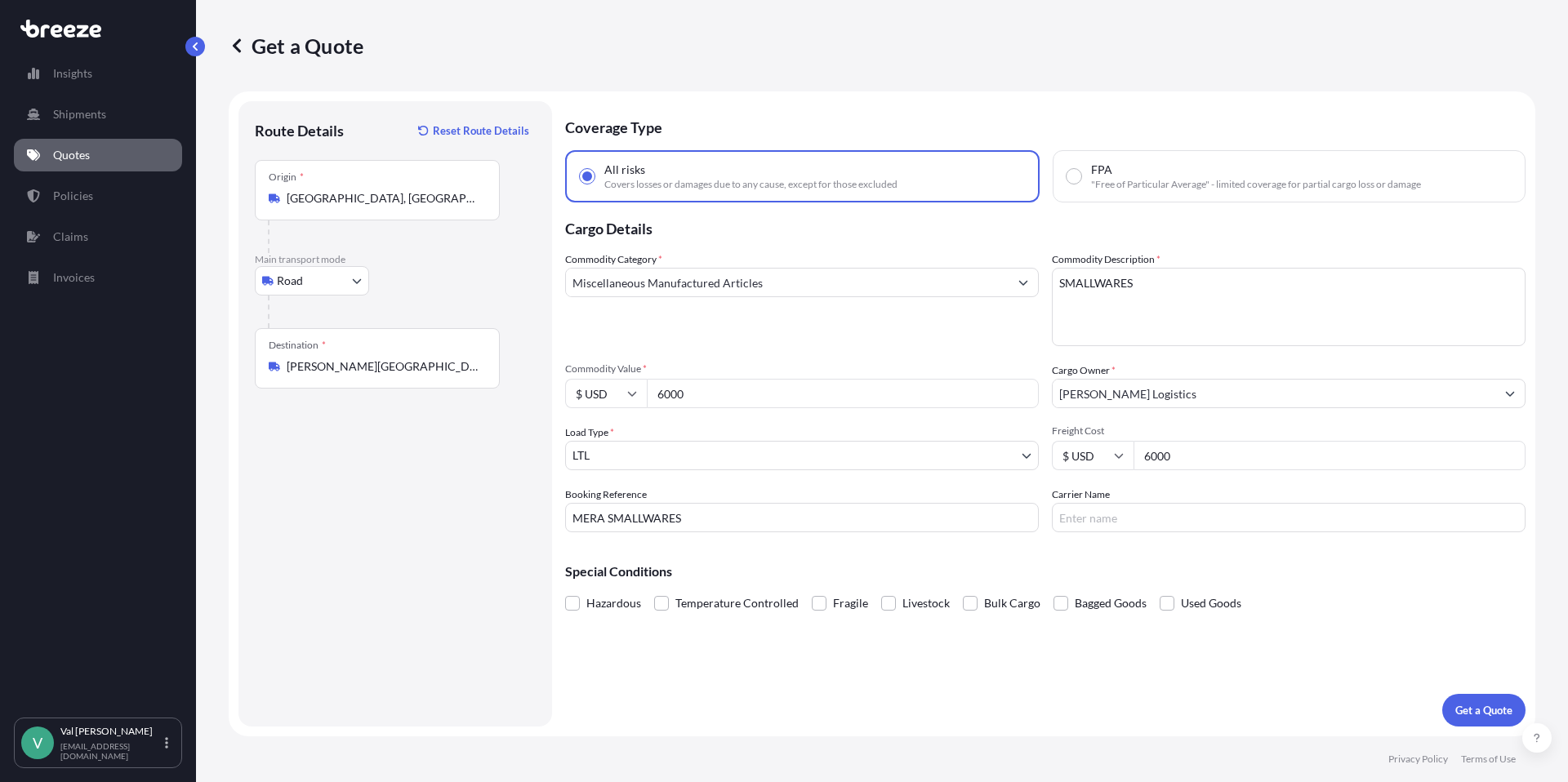
type input "6000"
drag, startPoint x: 1168, startPoint y: 454, endPoint x: 1124, endPoint y: 450, distance: 44.2
click at [1124, 450] on div "$ USD 6000" at bounding box center [1288, 455] width 473 height 29
type input "624.79"
click at [1207, 514] on input "Carrier Name" at bounding box center [1288, 517] width 473 height 29
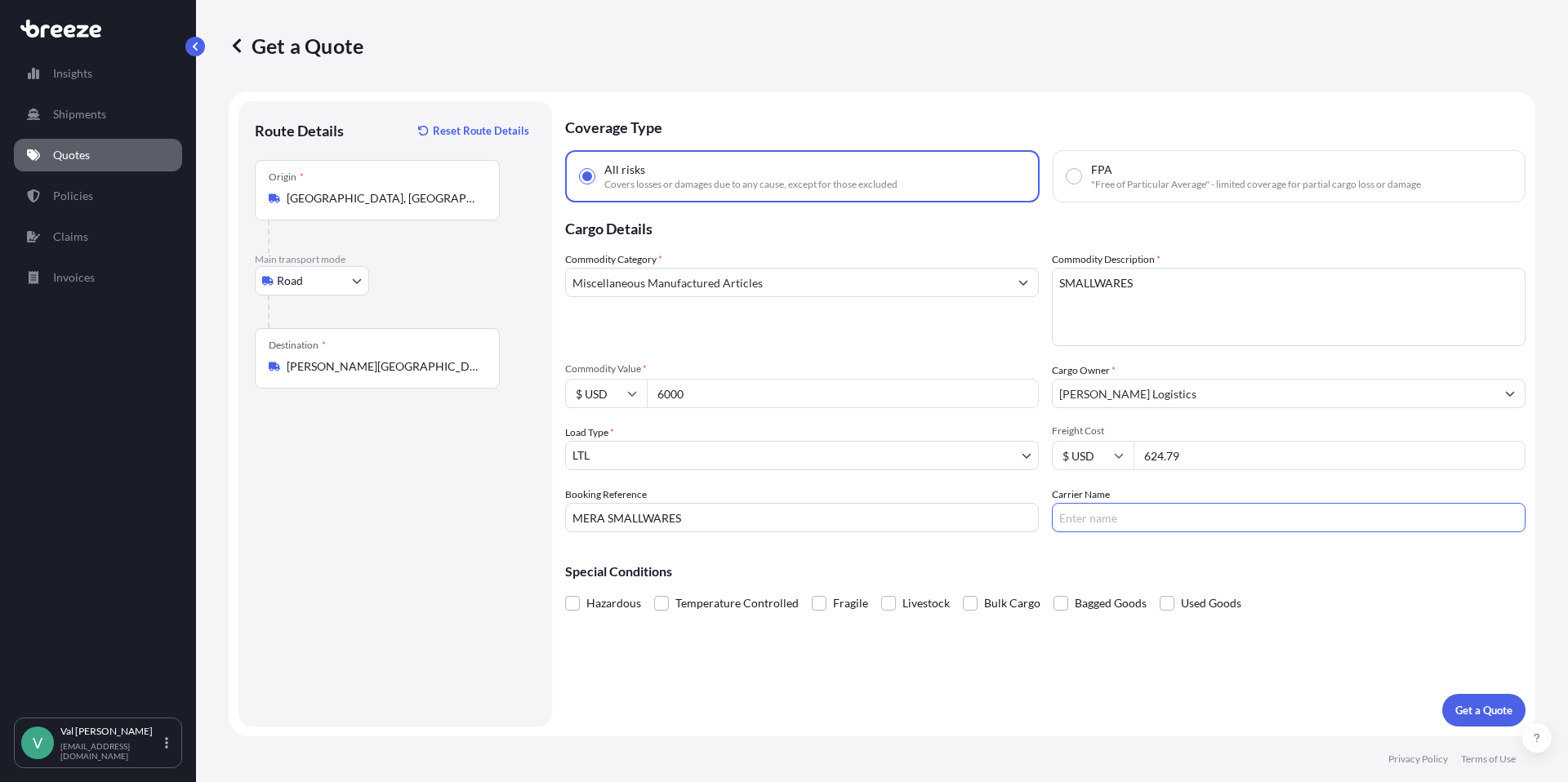
type input "TFORCE"
click at [1485, 704] on p "Get a Quote" at bounding box center [1483, 710] width 57 height 16
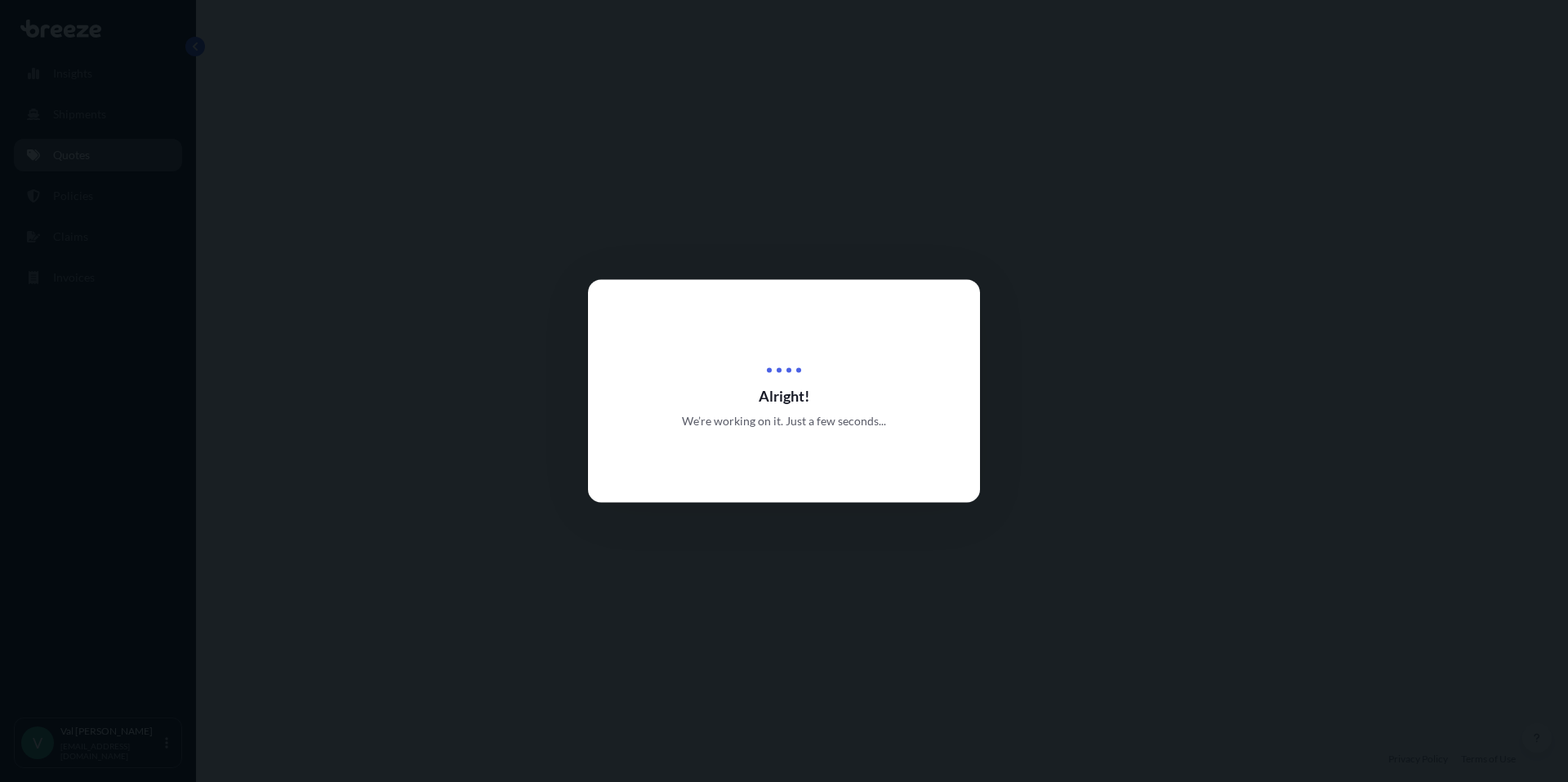
select select "Road"
select select "1"
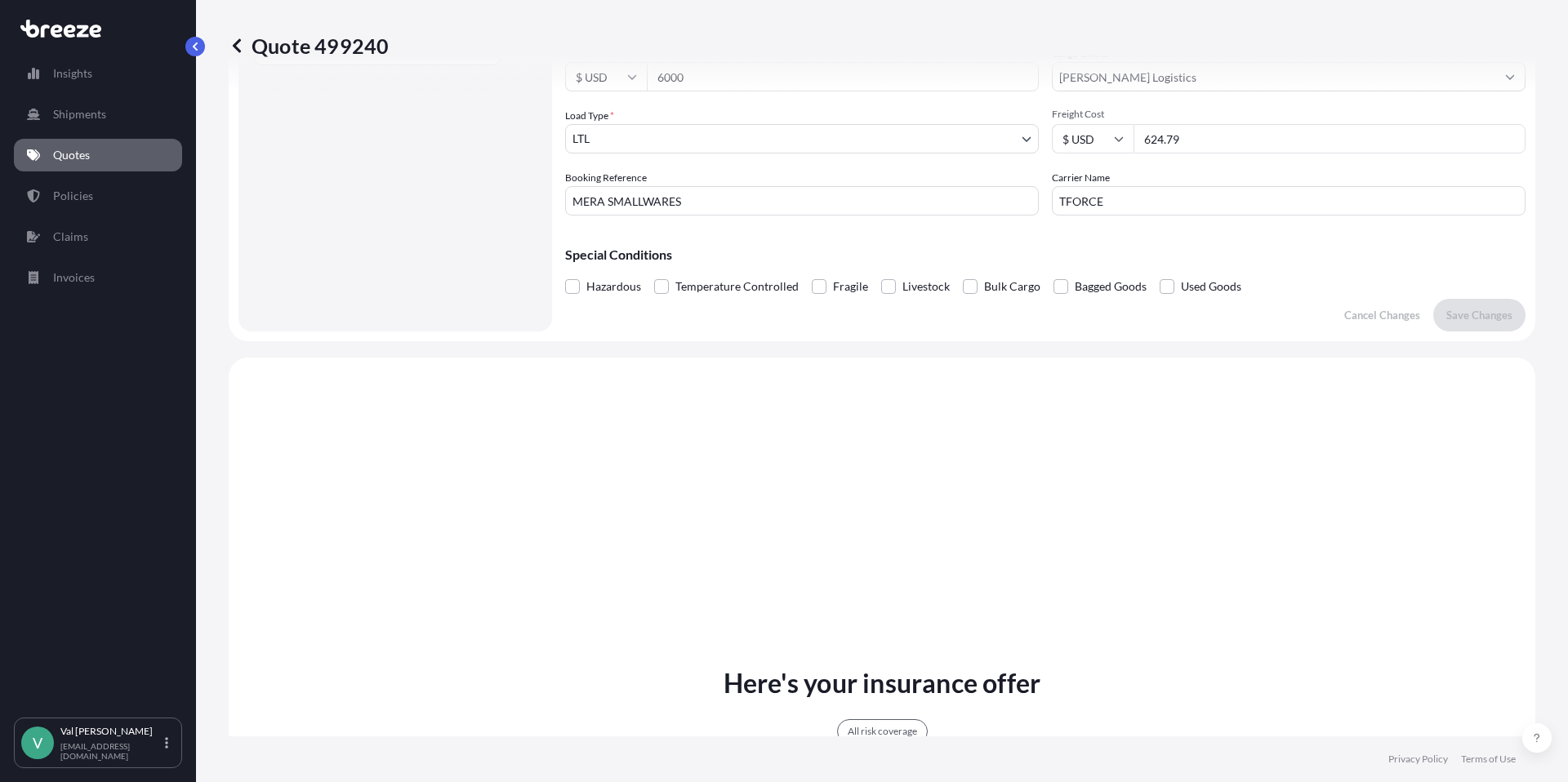
scroll to position [592, 0]
